Goal: Information Seeking & Learning: Check status

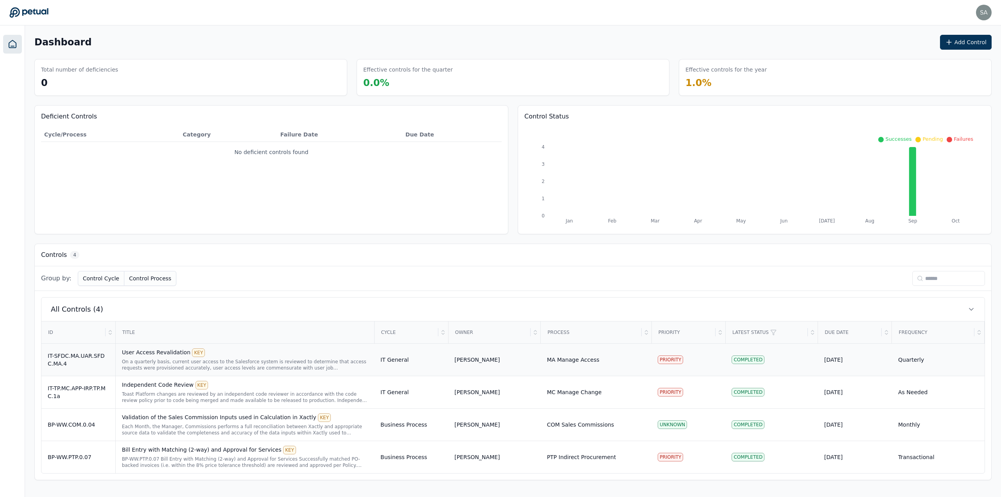
click at [238, 359] on div "On a quarterly basis, current user access to the Salesforce system is reviewed …" at bounding box center [245, 365] width 246 height 13
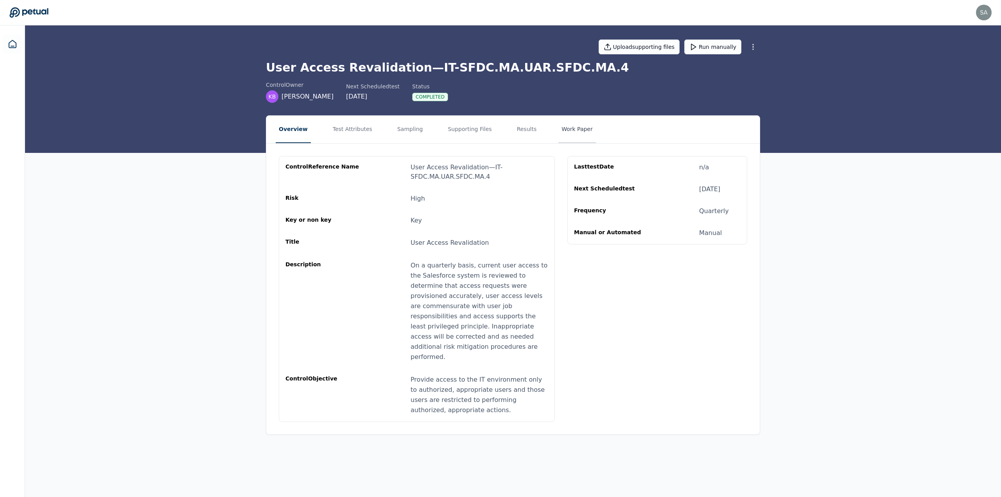
click at [559, 133] on button "Work Paper" at bounding box center [578, 129] width 38 height 27
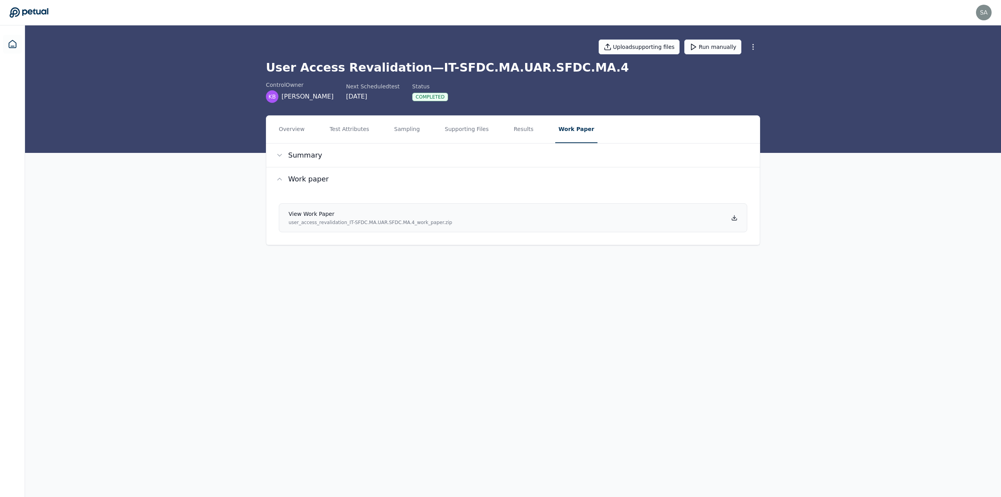
click at [734, 216] on icon at bounding box center [735, 218] width 6 height 6
click at [302, 131] on button "Overview" at bounding box center [292, 129] width 32 height 27
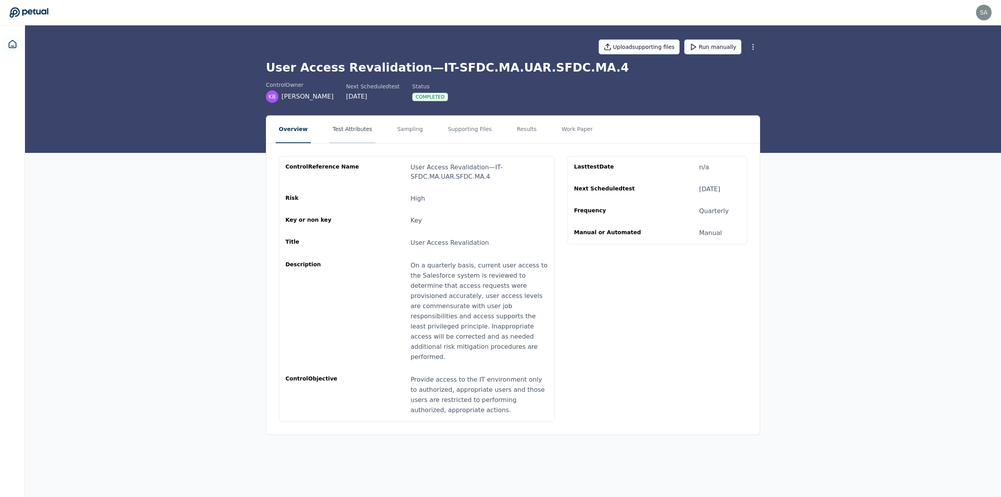
click at [350, 125] on button "Test Attributes" at bounding box center [353, 129] width 46 height 27
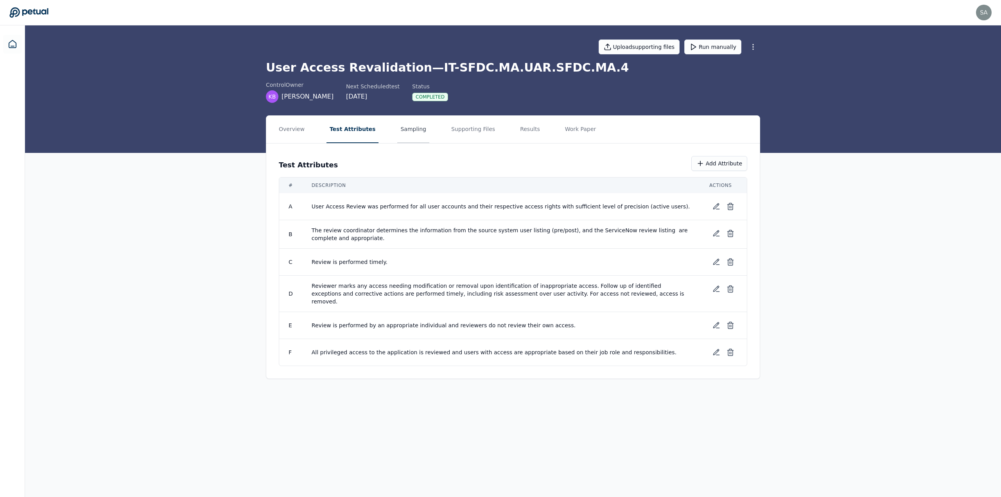
click at [398, 133] on button "Sampling" at bounding box center [413, 129] width 32 height 27
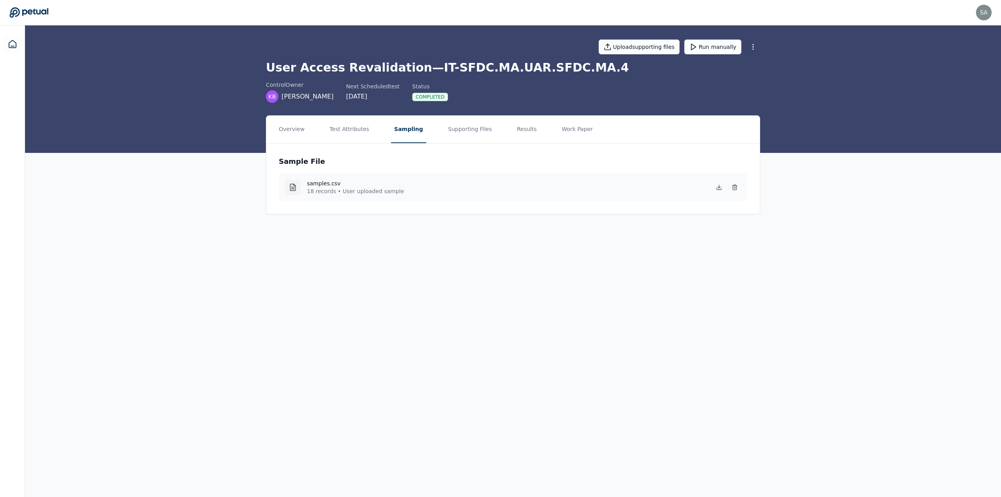
click at [347, 192] on p "18 records • User uploaded sample" at bounding box center [355, 191] width 97 height 8
click at [322, 184] on h4 "samples.csv" at bounding box center [355, 184] width 97 height 8
click at [461, 128] on button "Supporting Files" at bounding box center [470, 129] width 50 height 27
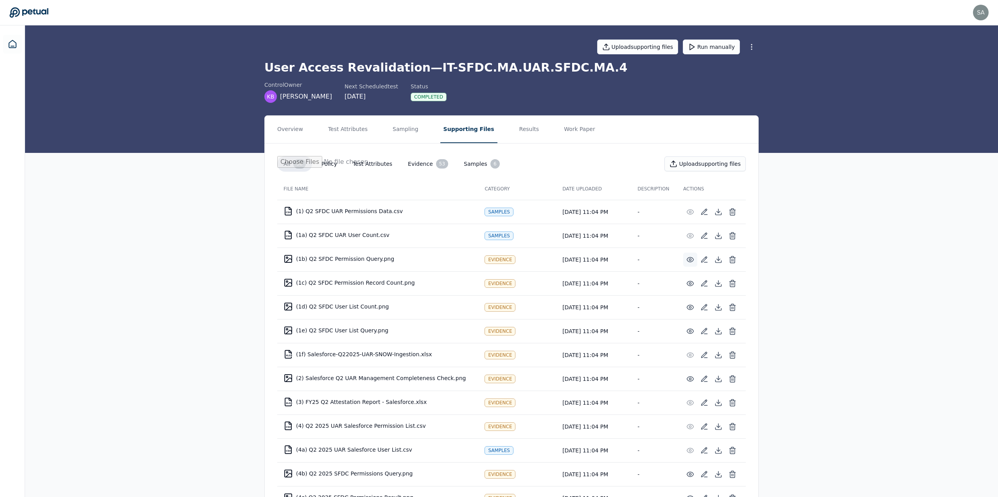
click at [690, 261] on icon at bounding box center [691, 260] width 8 height 8
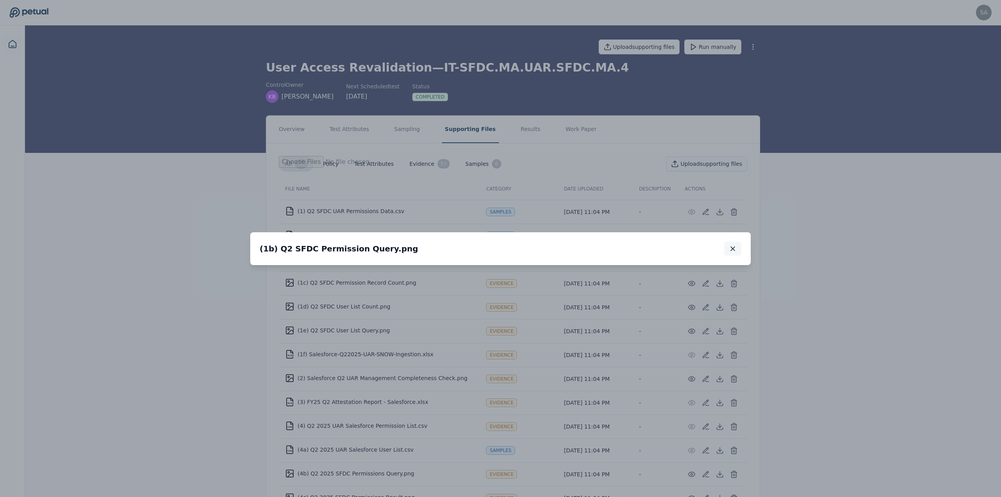
click at [732, 245] on icon "button" at bounding box center [733, 249] width 8 height 8
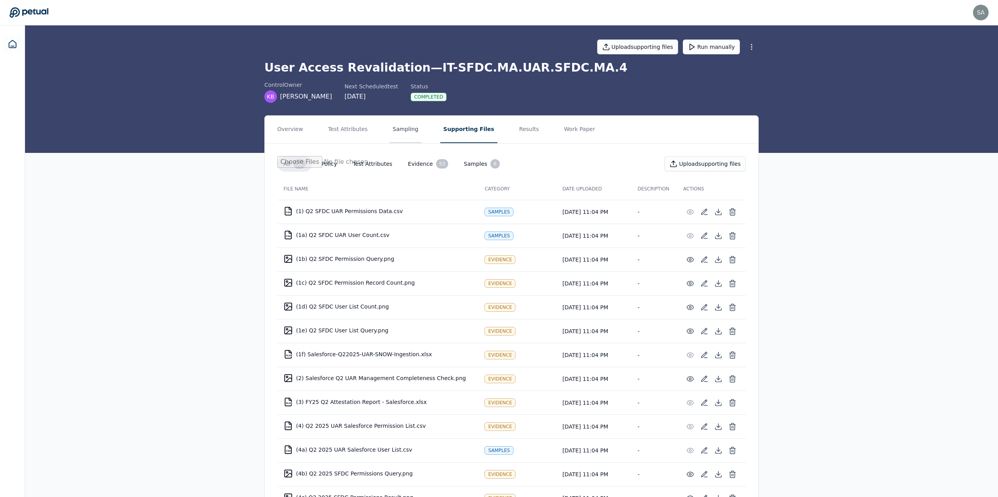
click at [403, 130] on button "Sampling" at bounding box center [406, 129] width 32 height 27
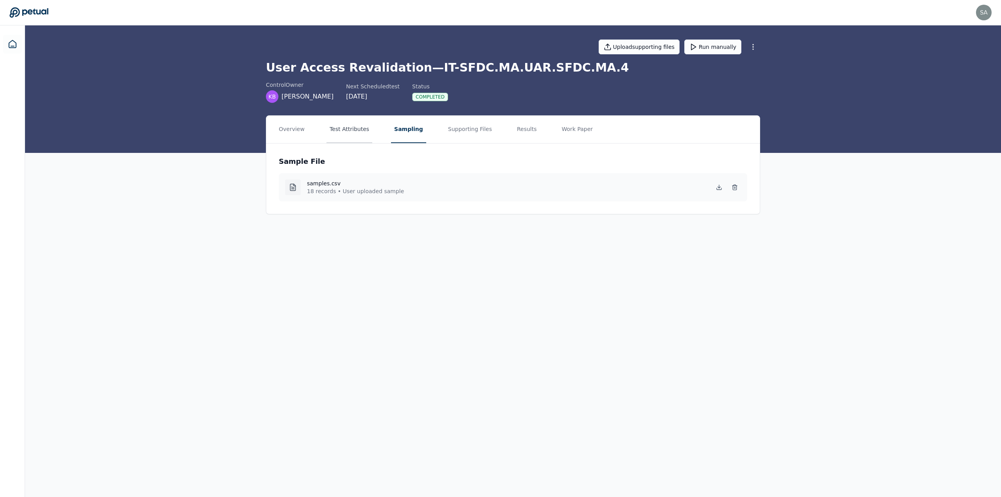
click at [343, 128] on button "Test Attributes" at bounding box center [350, 129] width 46 height 27
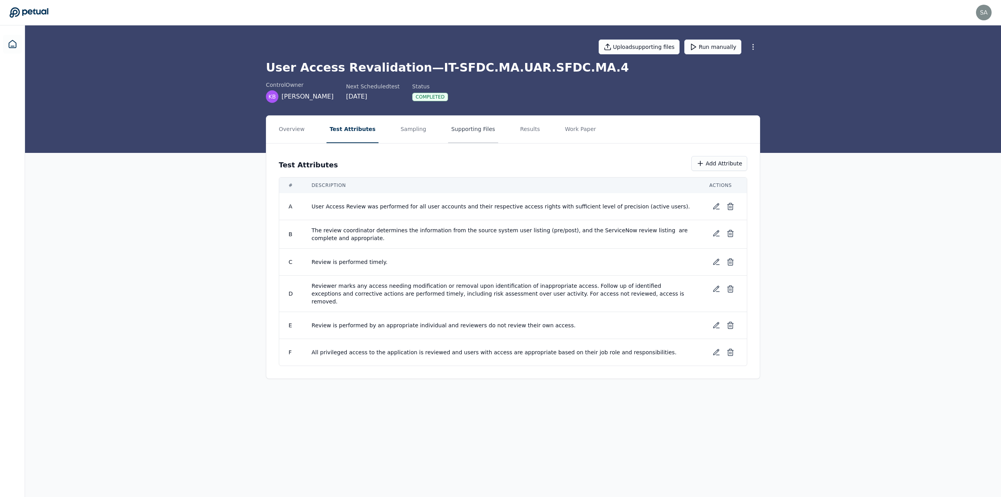
click at [450, 134] on button "Supporting Files" at bounding box center [473, 129] width 50 height 27
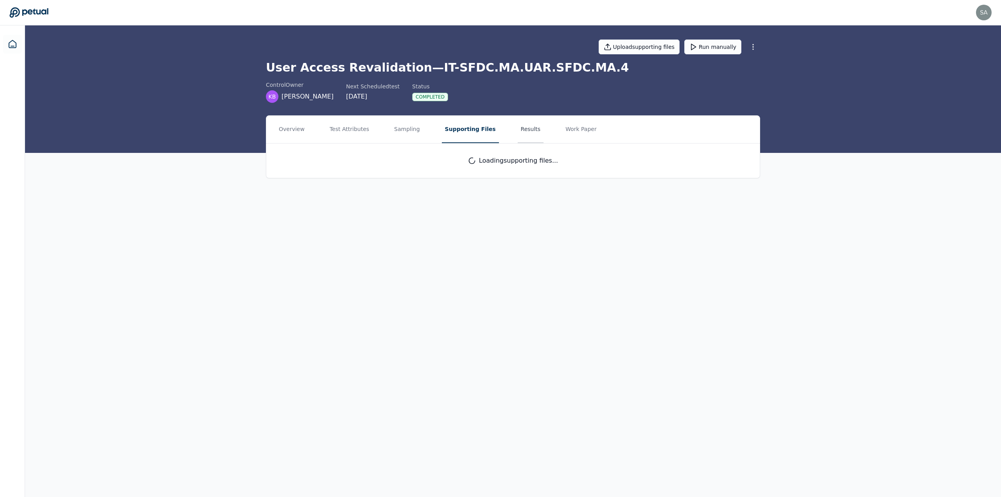
click at [518, 131] on button "Results" at bounding box center [531, 129] width 26 height 27
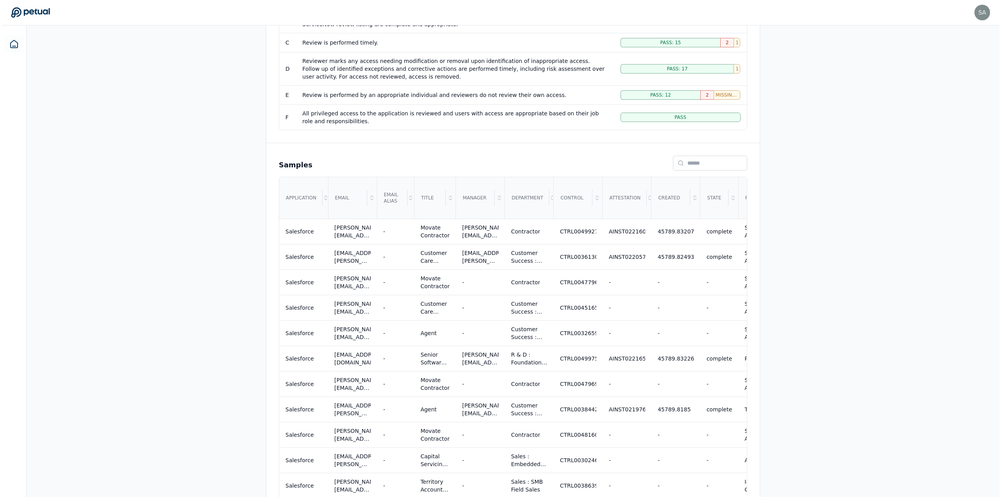
scroll to position [235, 0]
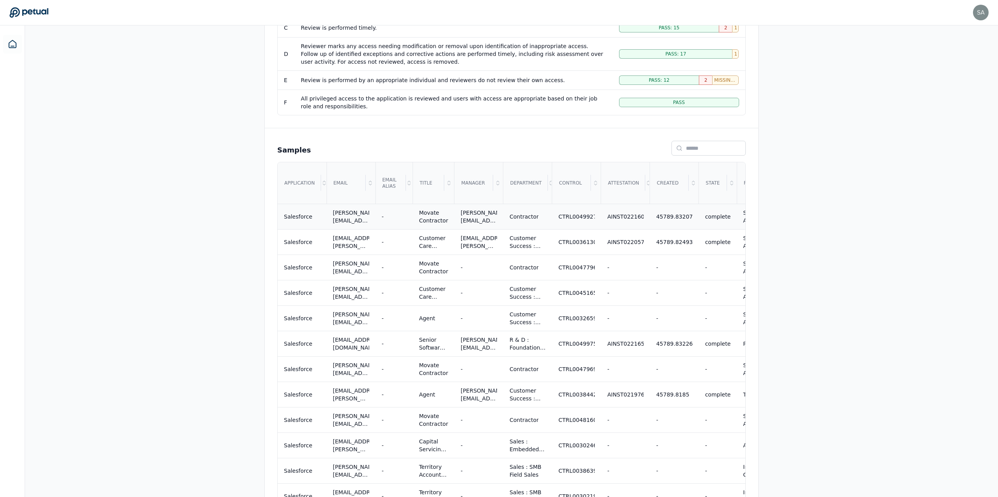
click at [430, 218] on div "Movate Contractor" at bounding box center [433, 217] width 29 height 16
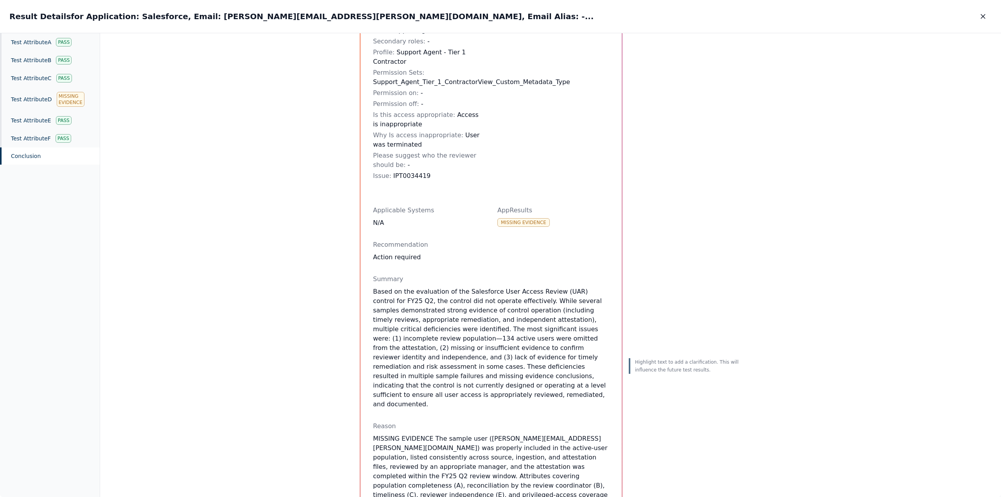
scroll to position [106, 0]
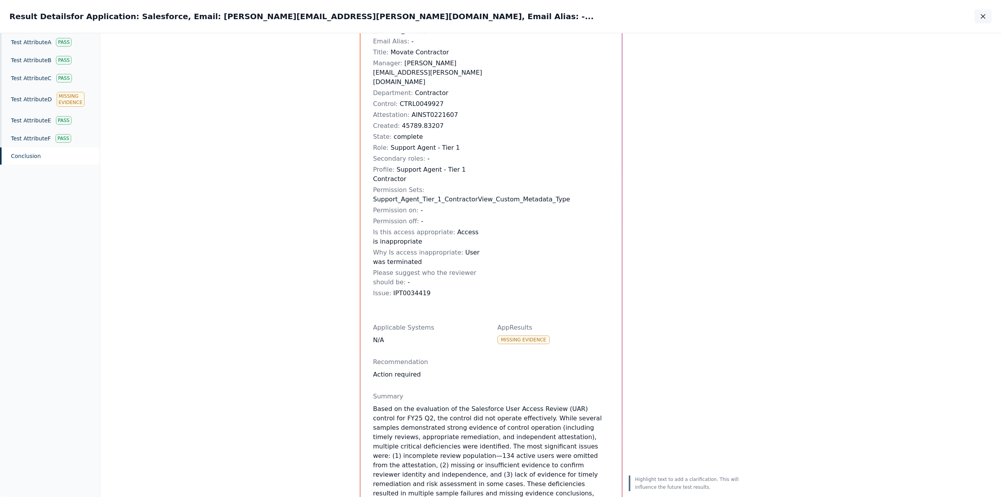
click at [985, 18] on icon "button" at bounding box center [983, 16] width 4 height 4
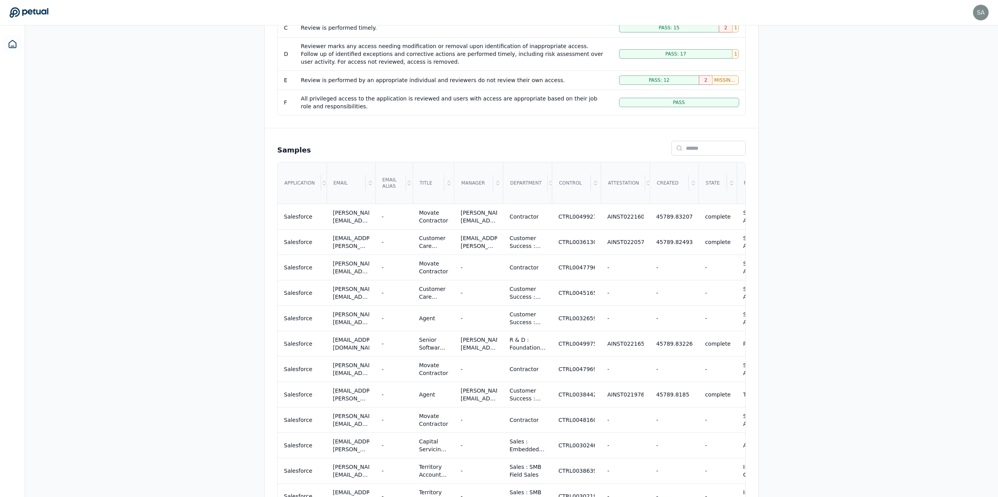
click at [772, 249] on div "Overview Test Attributes Sampling Supporting Files Results Work Paper Attribute…" at bounding box center [511, 284] width 973 height 807
click at [308, 243] on div "Salesforce" at bounding box center [298, 242] width 29 height 8
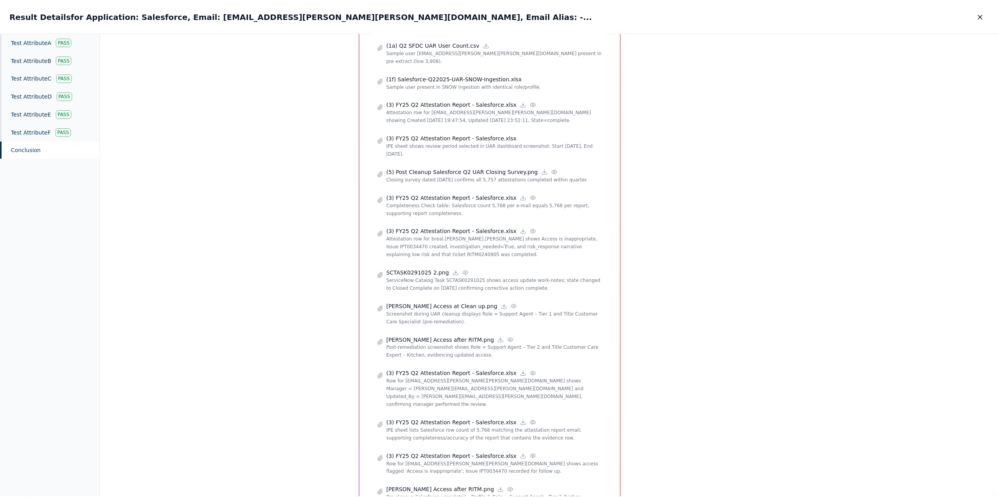
scroll to position [1211, 0]
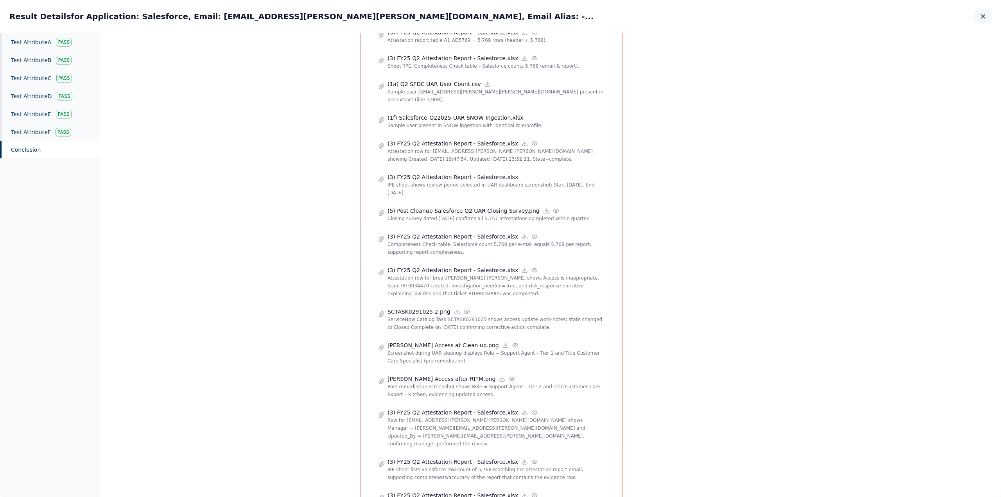
click at [981, 16] on icon "button" at bounding box center [984, 17] width 8 height 8
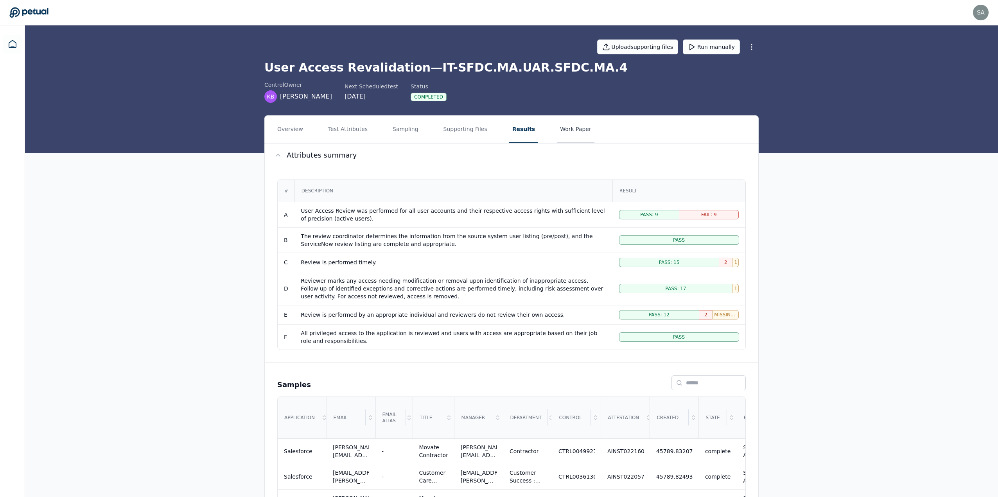
click at [557, 129] on button "Work Paper" at bounding box center [576, 129] width 38 height 27
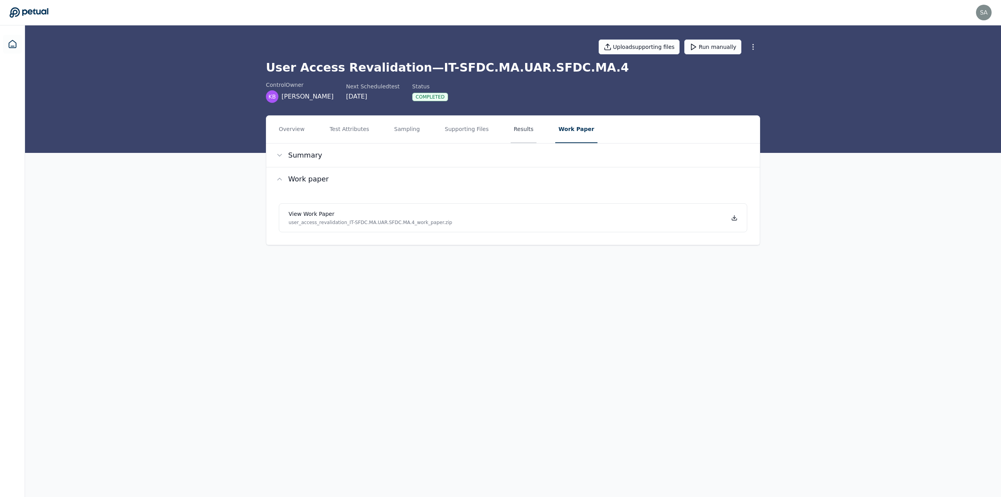
click at [513, 128] on button "Results" at bounding box center [524, 129] width 26 height 27
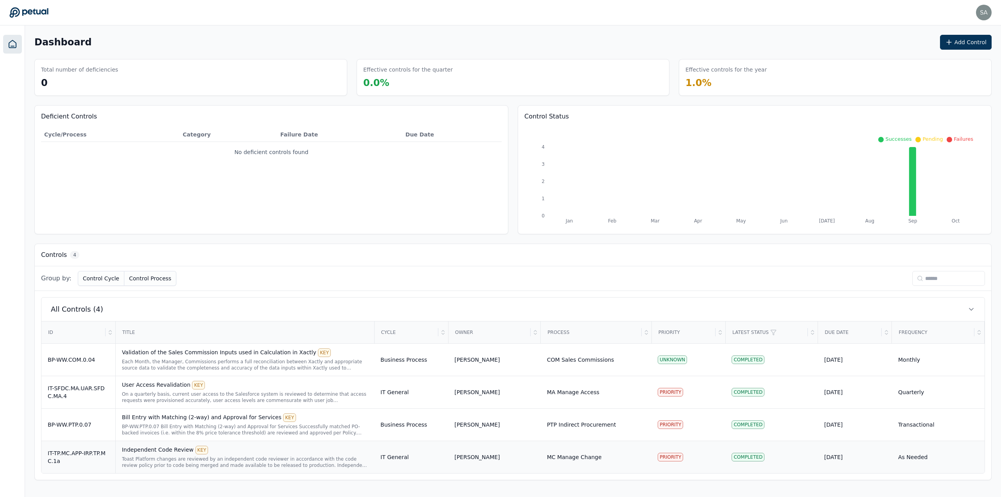
click at [234, 459] on div "Toast Platform changes are reviewed by an independent code reviewer in accordan…" at bounding box center [245, 462] width 246 height 13
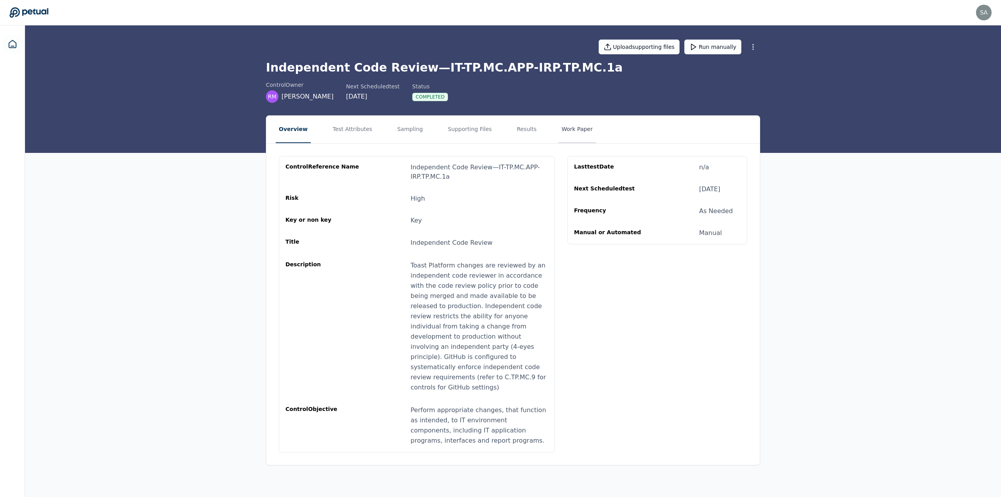
click at [559, 133] on button "Work Paper" at bounding box center [578, 129] width 38 height 27
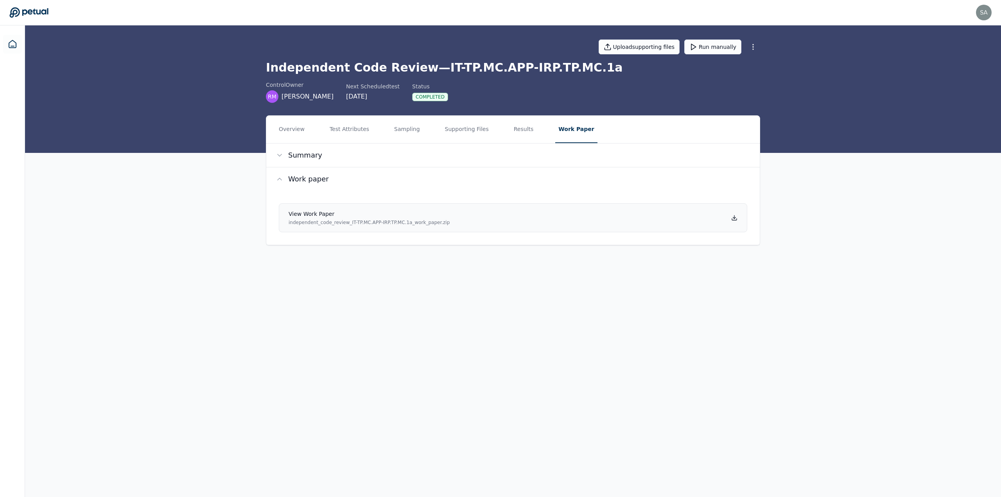
click at [736, 218] on icon at bounding box center [735, 218] width 6 height 6
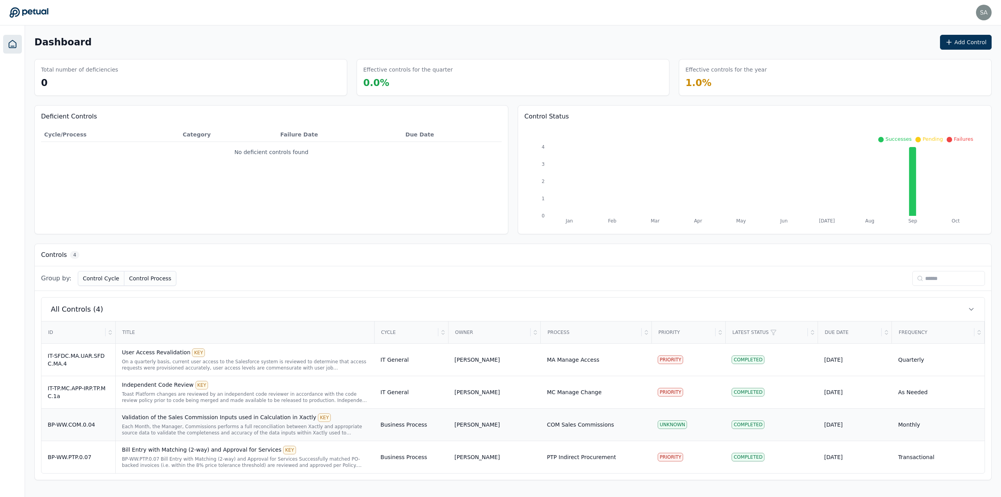
click at [223, 429] on div "Each Month, the Manager, Commissions performs a full reconciliation between Xac…" at bounding box center [245, 430] width 246 height 13
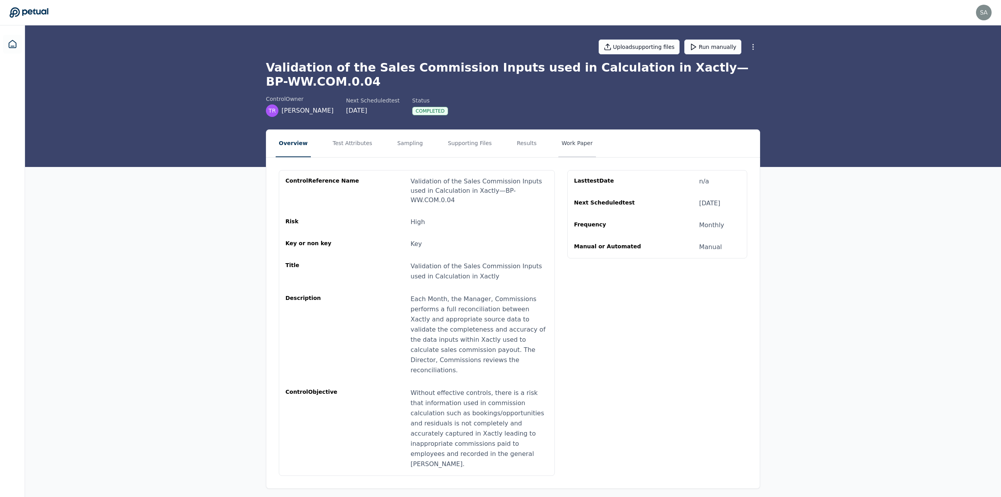
click at [559, 143] on button "Work Paper" at bounding box center [578, 143] width 38 height 27
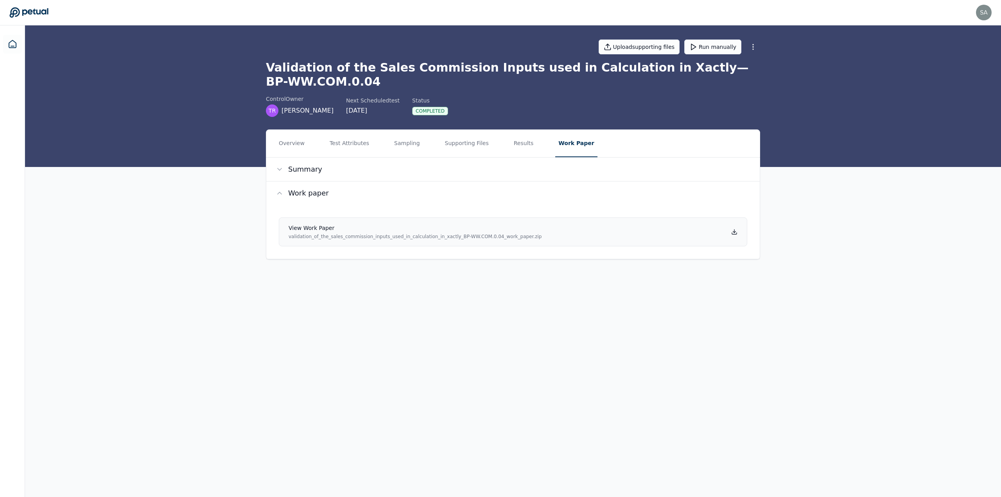
click at [733, 233] on icon at bounding box center [735, 232] width 6 height 6
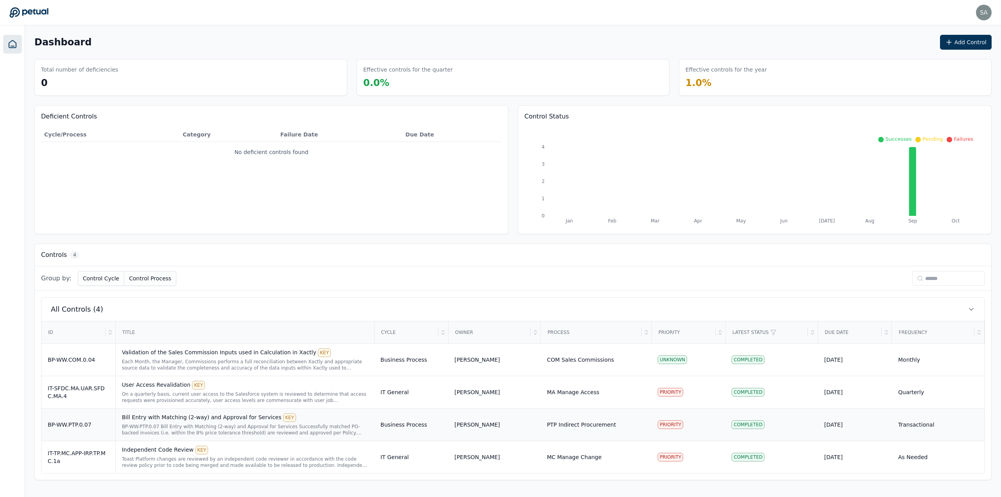
click at [280, 425] on div "BP-WW.PTP.0.07 Bill Entry with Matching (2-way) and Approval for Services Succe…" at bounding box center [245, 430] width 246 height 13
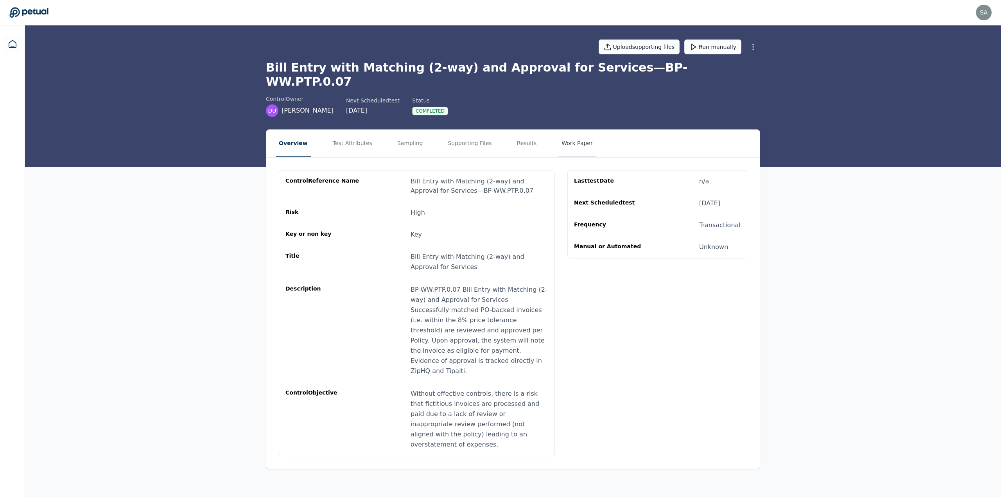
click at [559, 130] on button "Work Paper" at bounding box center [578, 143] width 38 height 27
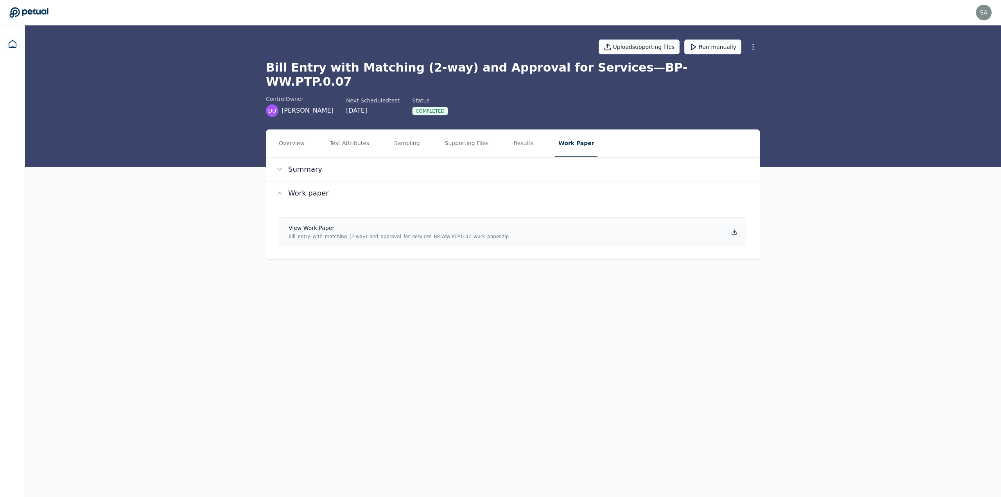
click at [732, 229] on icon at bounding box center [735, 232] width 6 height 6
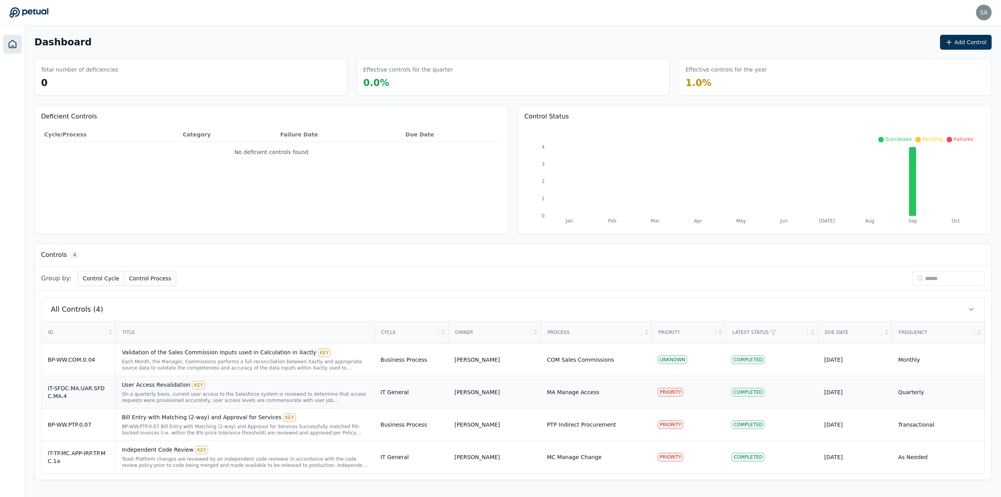
click at [169, 399] on div "On a quarterly basis, current user access to the Salesforce system is reviewed …" at bounding box center [245, 397] width 246 height 13
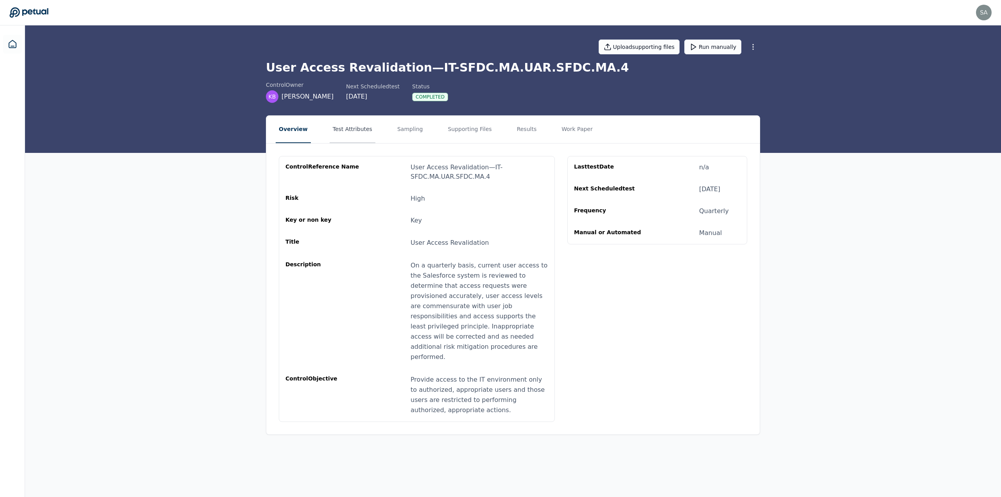
click at [345, 132] on button "Test Attributes" at bounding box center [353, 129] width 46 height 27
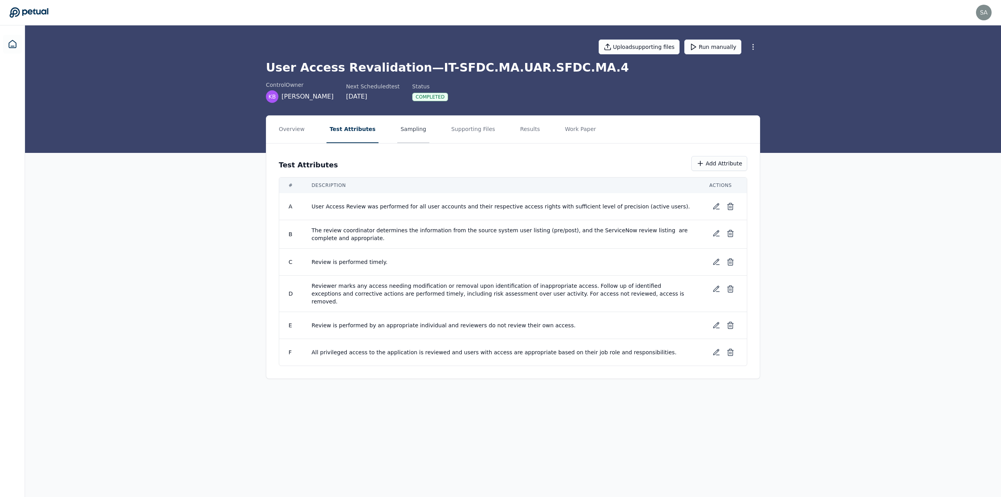
click at [398, 133] on button "Sampling" at bounding box center [413, 129] width 32 height 27
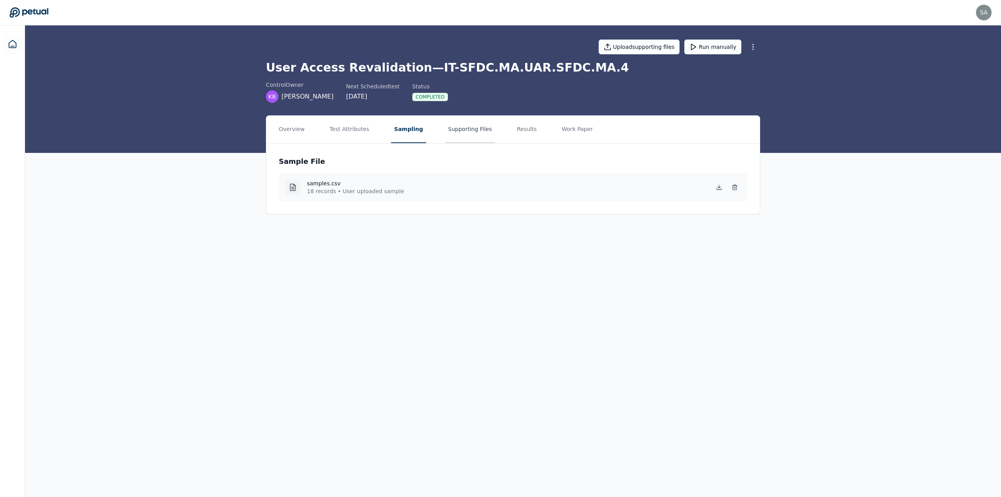
click at [446, 131] on button "Supporting Files" at bounding box center [470, 129] width 50 height 27
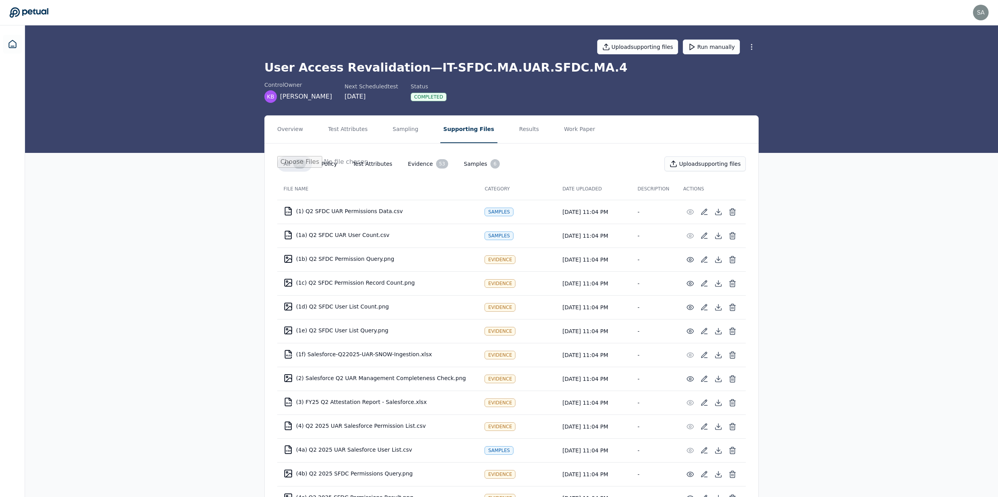
click at [363, 162] on button "Test Attributes" at bounding box center [373, 164] width 52 height 14
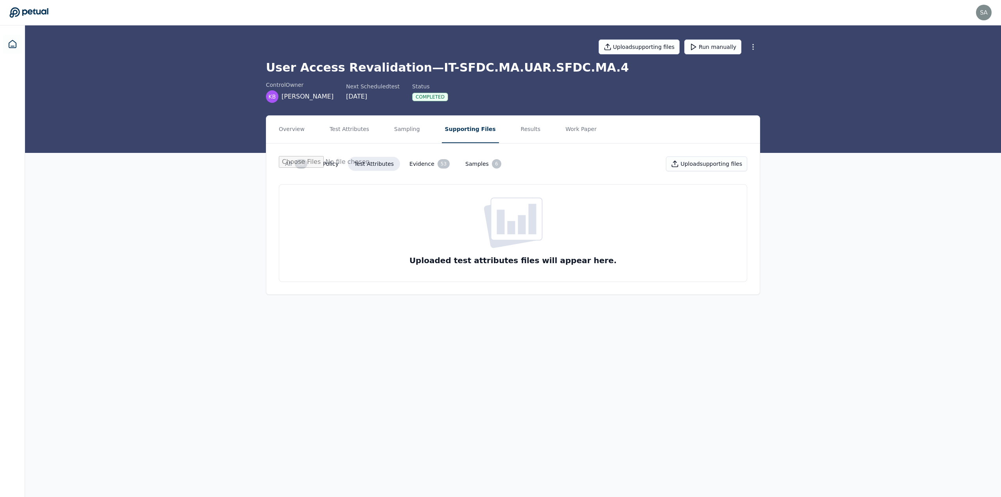
click at [289, 163] on button "All 58" at bounding box center [296, 164] width 35 height 16
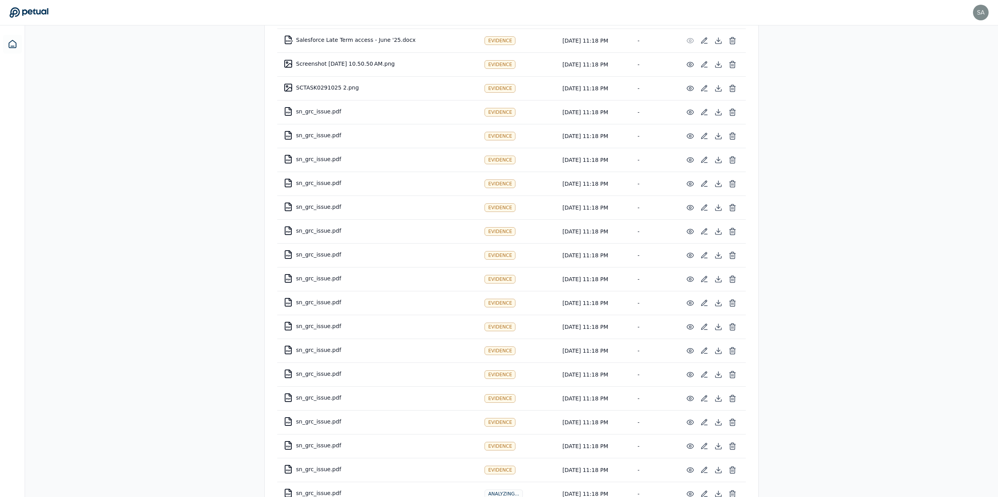
scroll to position [1112, 0]
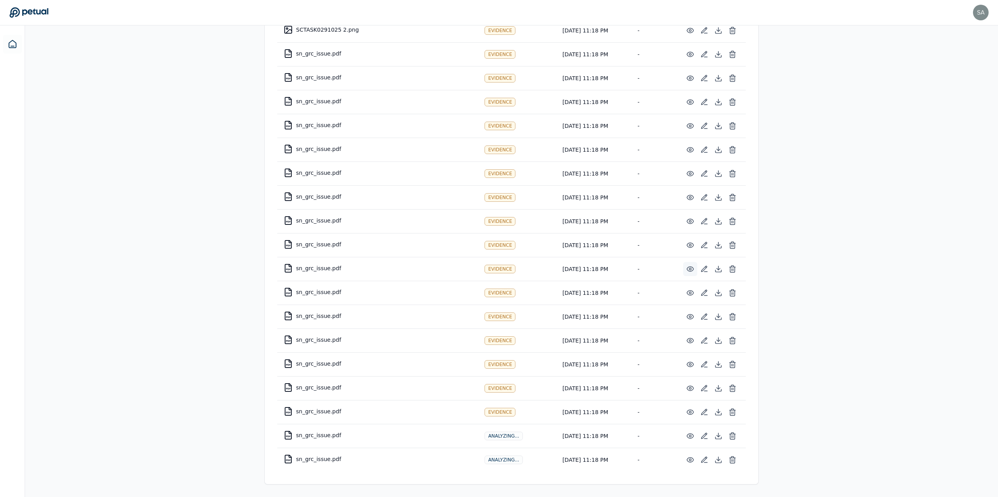
click at [689, 271] on icon at bounding box center [690, 269] width 7 height 5
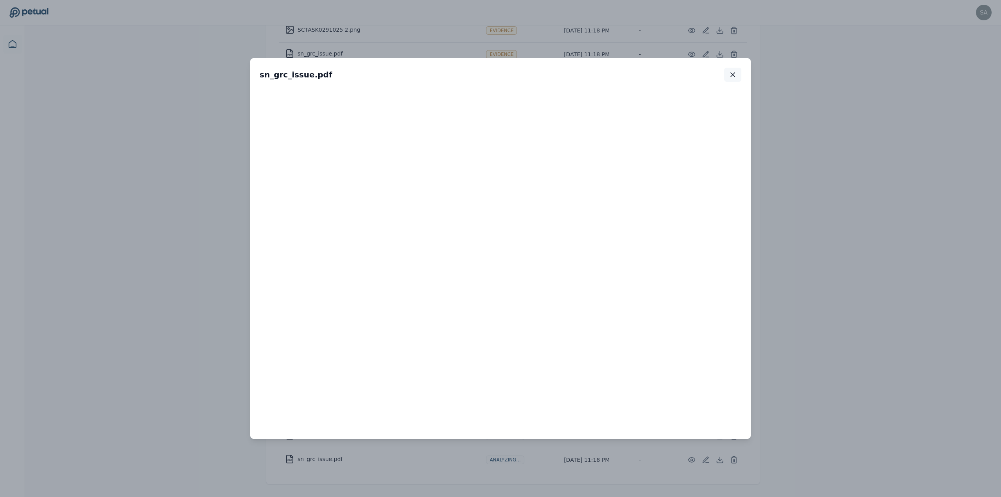
click at [736, 76] on icon "button" at bounding box center [733, 75] width 8 height 8
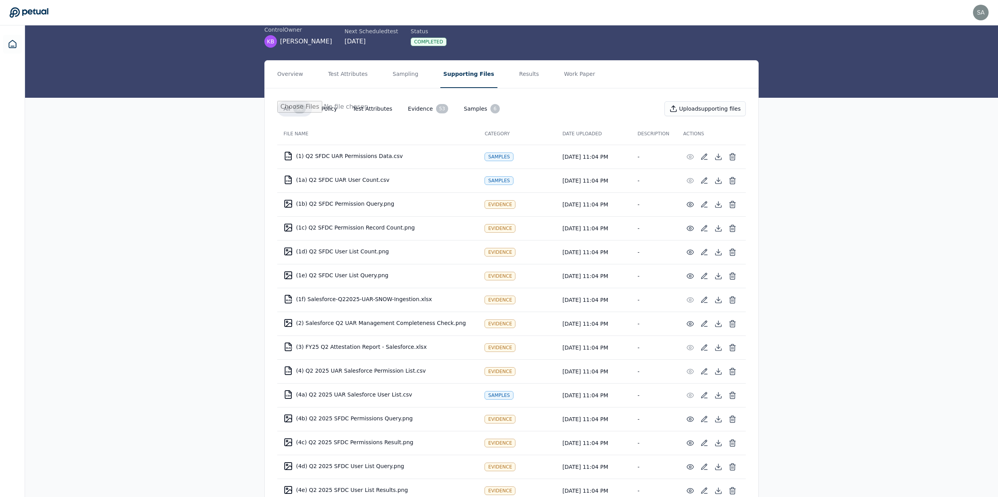
scroll to position [0, 0]
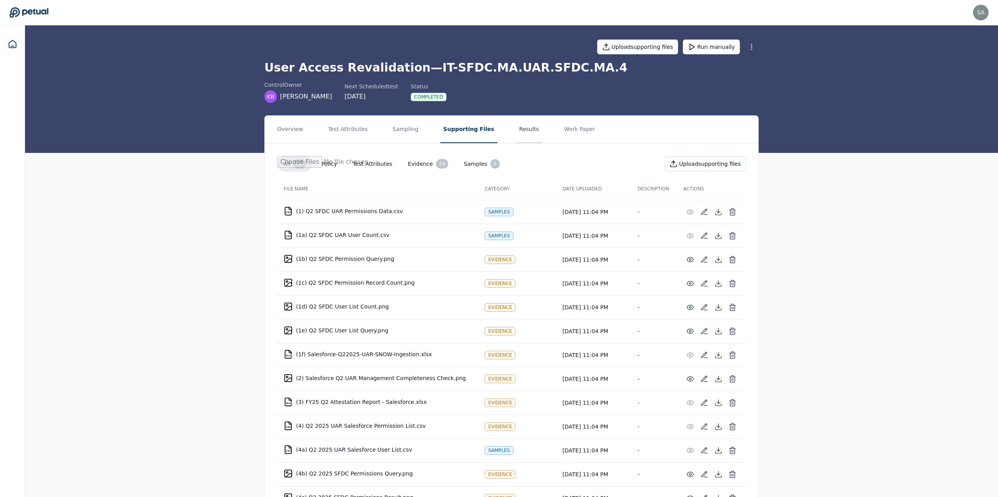
click at [516, 130] on button "Results" at bounding box center [529, 129] width 26 height 27
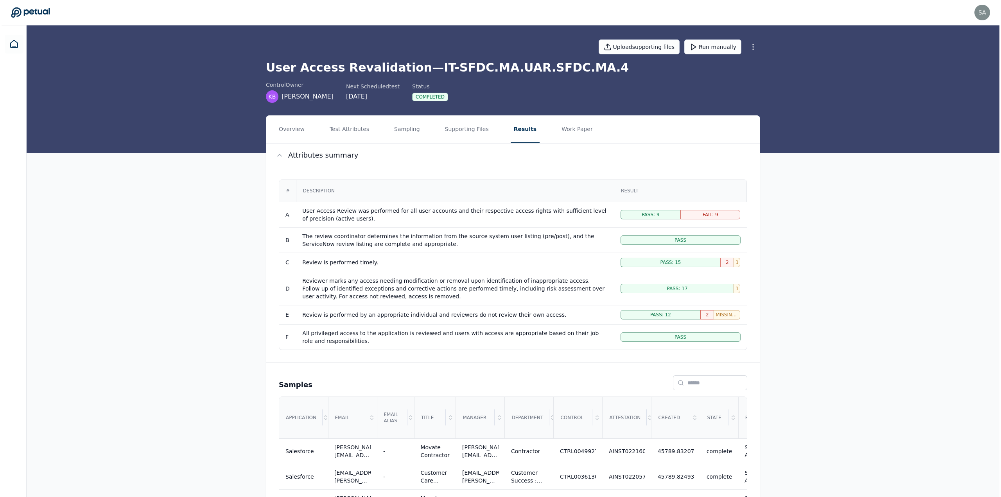
scroll to position [156, 0]
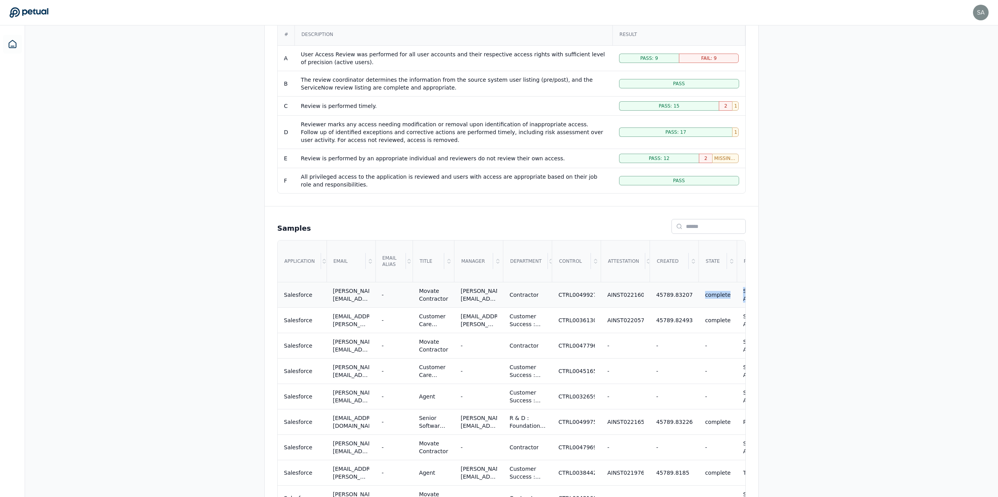
drag, startPoint x: 736, startPoint y: 297, endPoint x: 691, endPoint y: 298, distance: 45.0
click at [691, 298] on tr "Salesforce [PERSON_NAME][EMAIL_ADDRESS][PERSON_NAME][DOMAIN_NAME] - Movate Cont…" at bounding box center [849, 294] width 1143 height 25
click at [720, 300] on td "complete" at bounding box center [718, 294] width 38 height 25
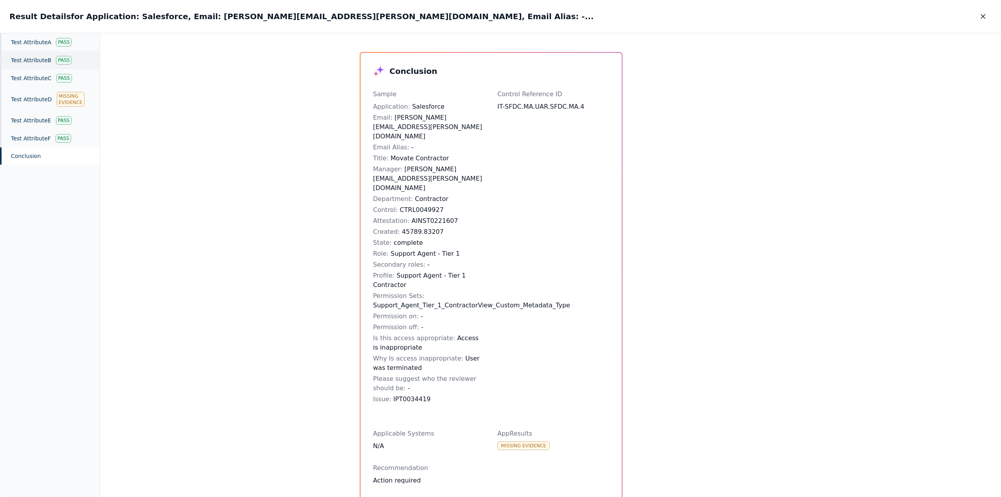
click at [31, 60] on div "Test Attribute B Pass" at bounding box center [50, 60] width 100 height 18
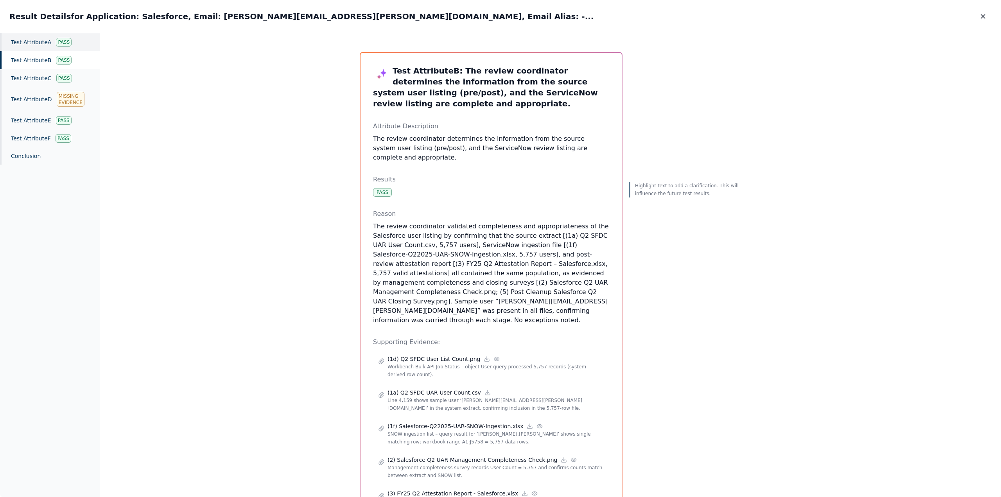
click at [36, 44] on div "Test Attribute A Pass" at bounding box center [50, 42] width 100 height 18
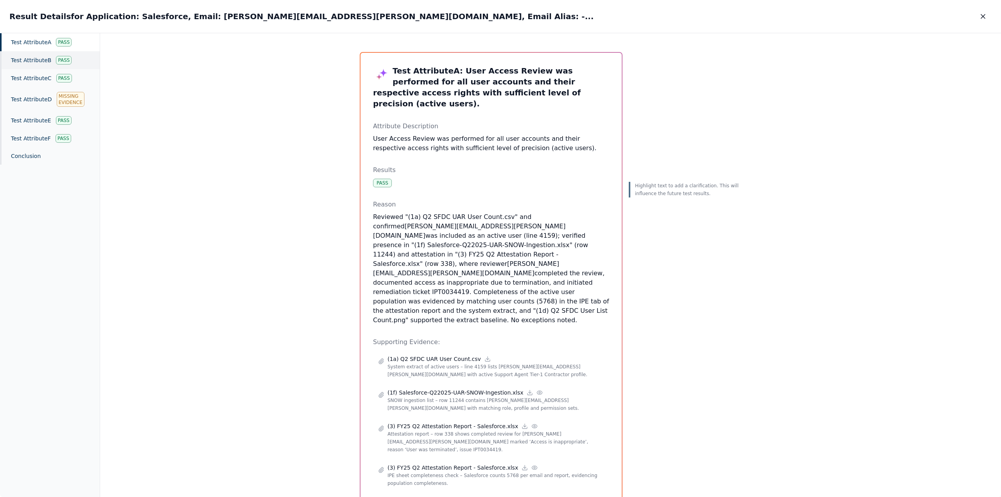
click at [34, 61] on div "Test Attribute B Pass" at bounding box center [50, 60] width 100 height 18
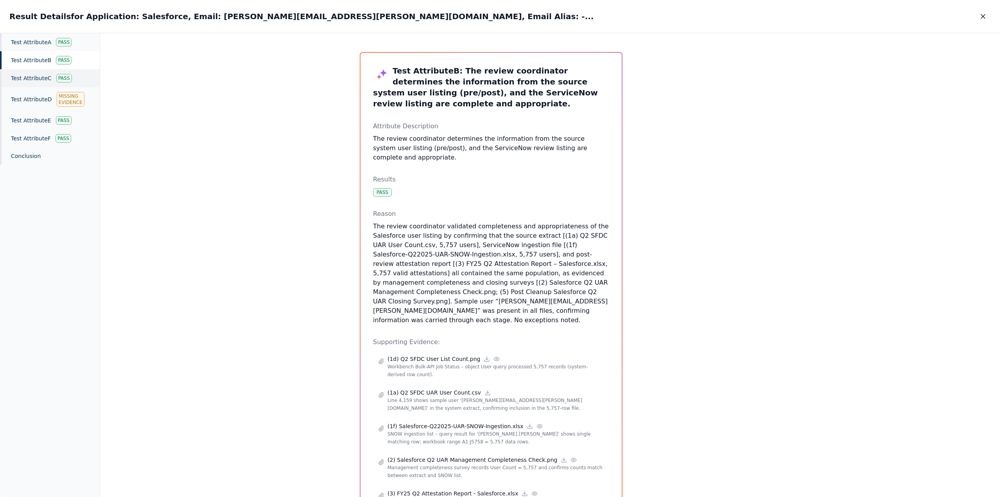
click at [35, 75] on div "Test Attribute C Pass" at bounding box center [50, 78] width 100 height 18
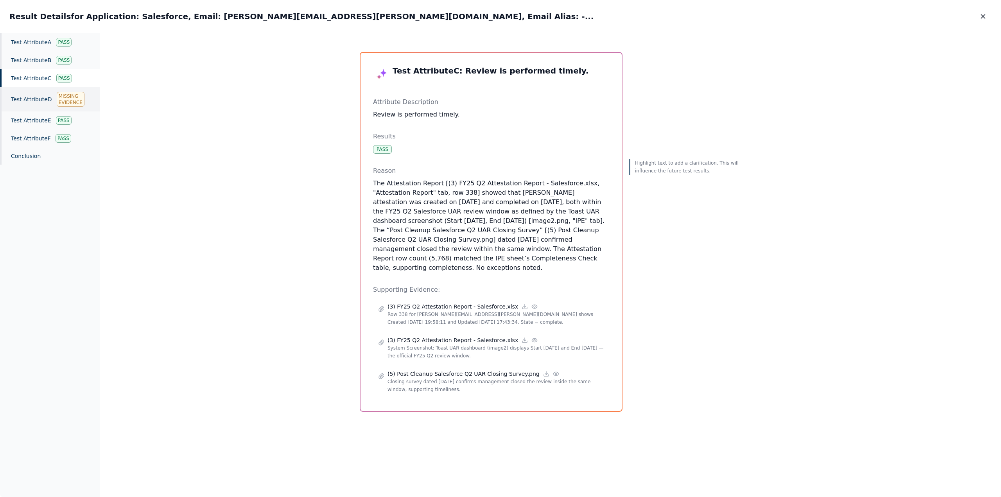
click at [36, 100] on div "Test Attribute D Missing Evidence" at bounding box center [50, 99] width 100 height 24
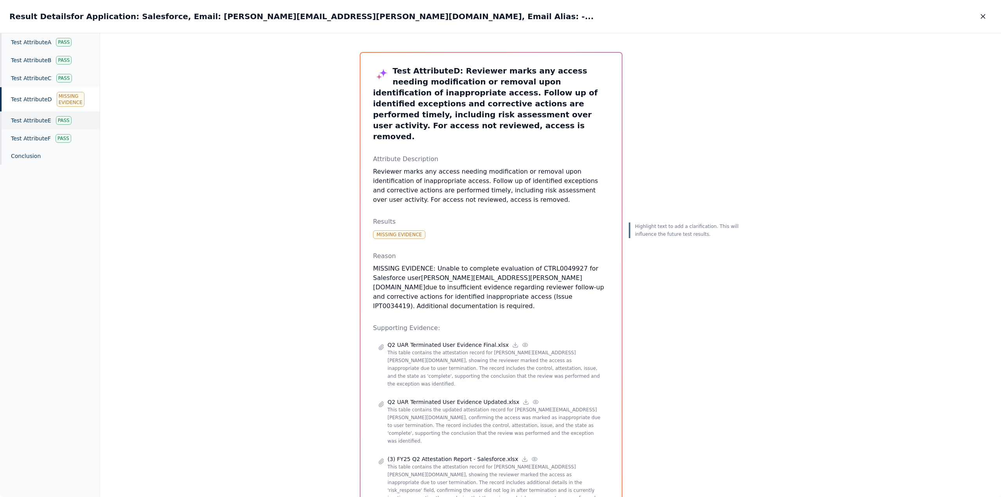
click at [34, 119] on div "Test Attribute E Pass" at bounding box center [50, 120] width 100 height 18
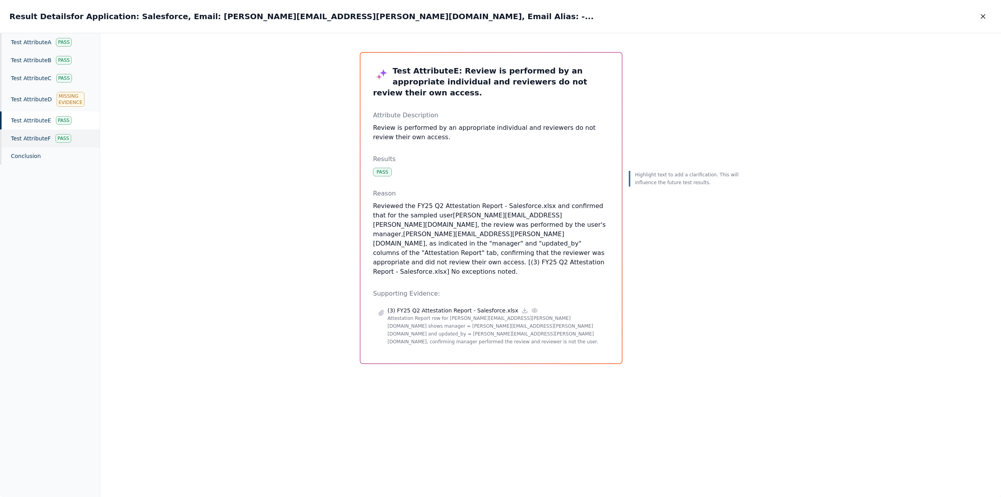
click at [35, 137] on div "Test Attribute F Pass" at bounding box center [50, 138] width 100 height 18
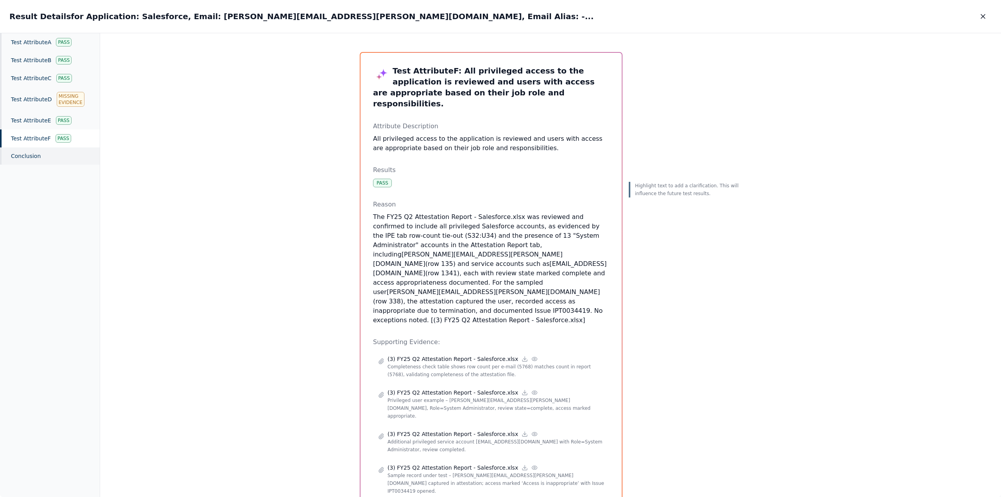
click at [30, 153] on div "Conclusion" at bounding box center [50, 155] width 100 height 17
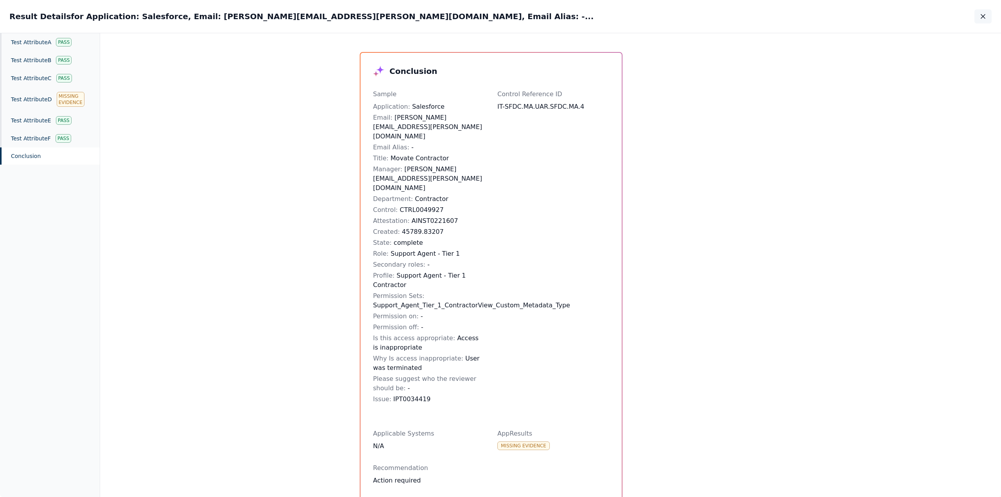
click at [980, 14] on icon "button" at bounding box center [984, 17] width 8 height 8
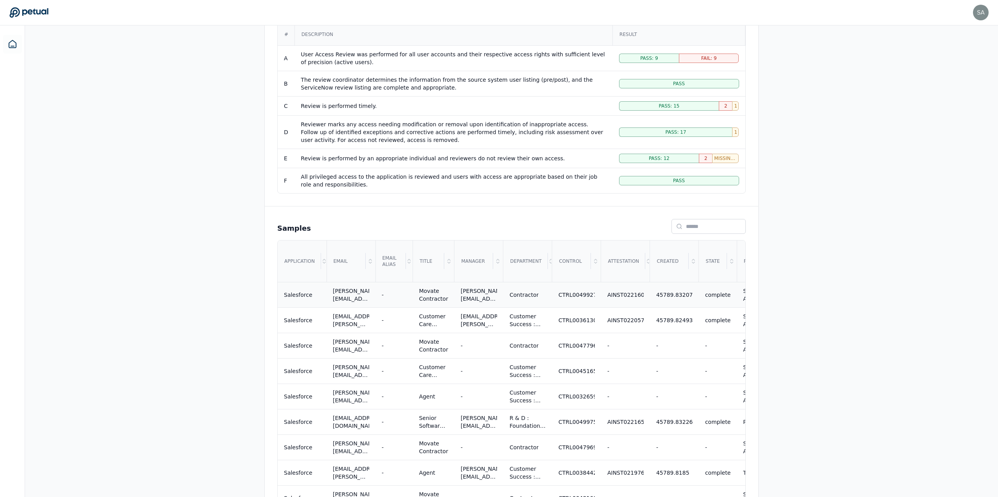
click at [787, 196] on div "Overview Test Attributes Sampling Supporting Files Results Work Paper Attribute…" at bounding box center [511, 362] width 973 height 807
